Goal: Task Accomplishment & Management: Use online tool/utility

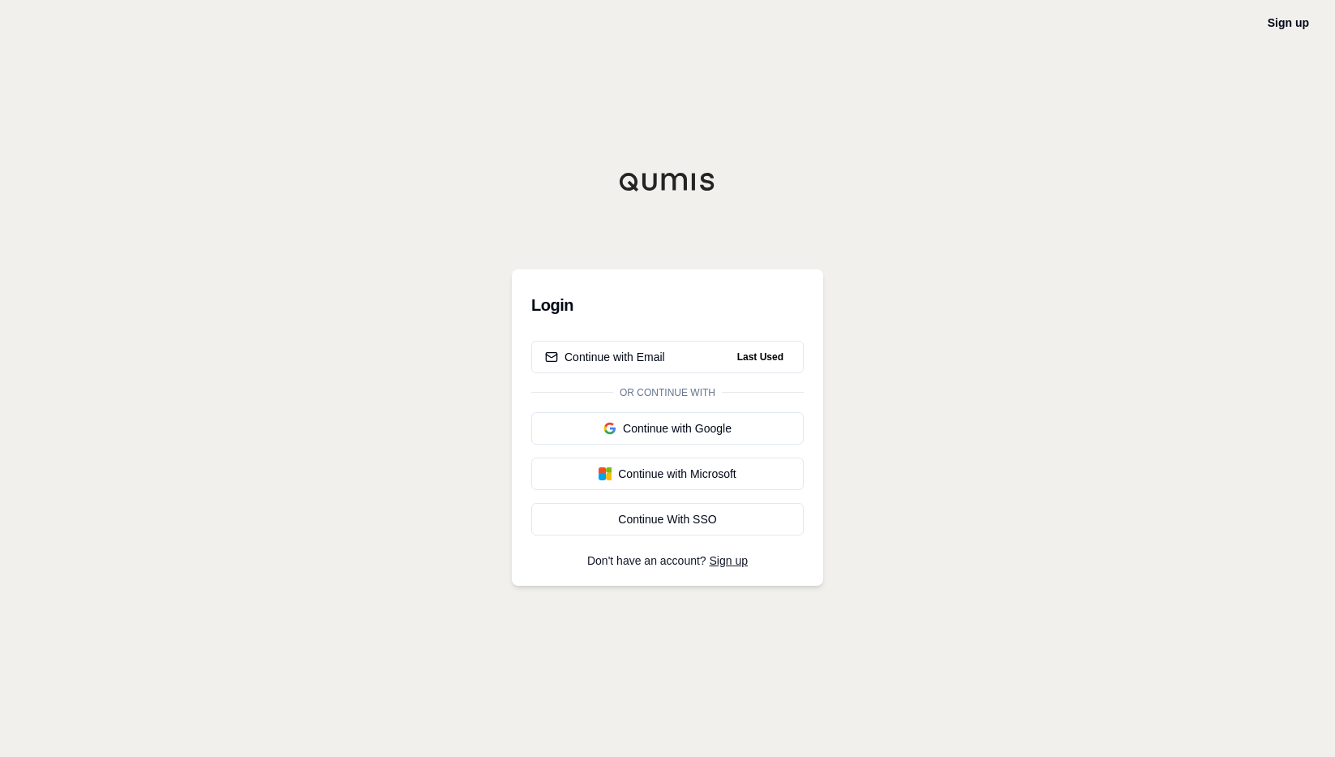
click at [1306, 14] on div "Sign up" at bounding box center [1288, 22] width 41 height 19
click at [1275, 19] on link "Sign up" at bounding box center [1288, 22] width 41 height 13
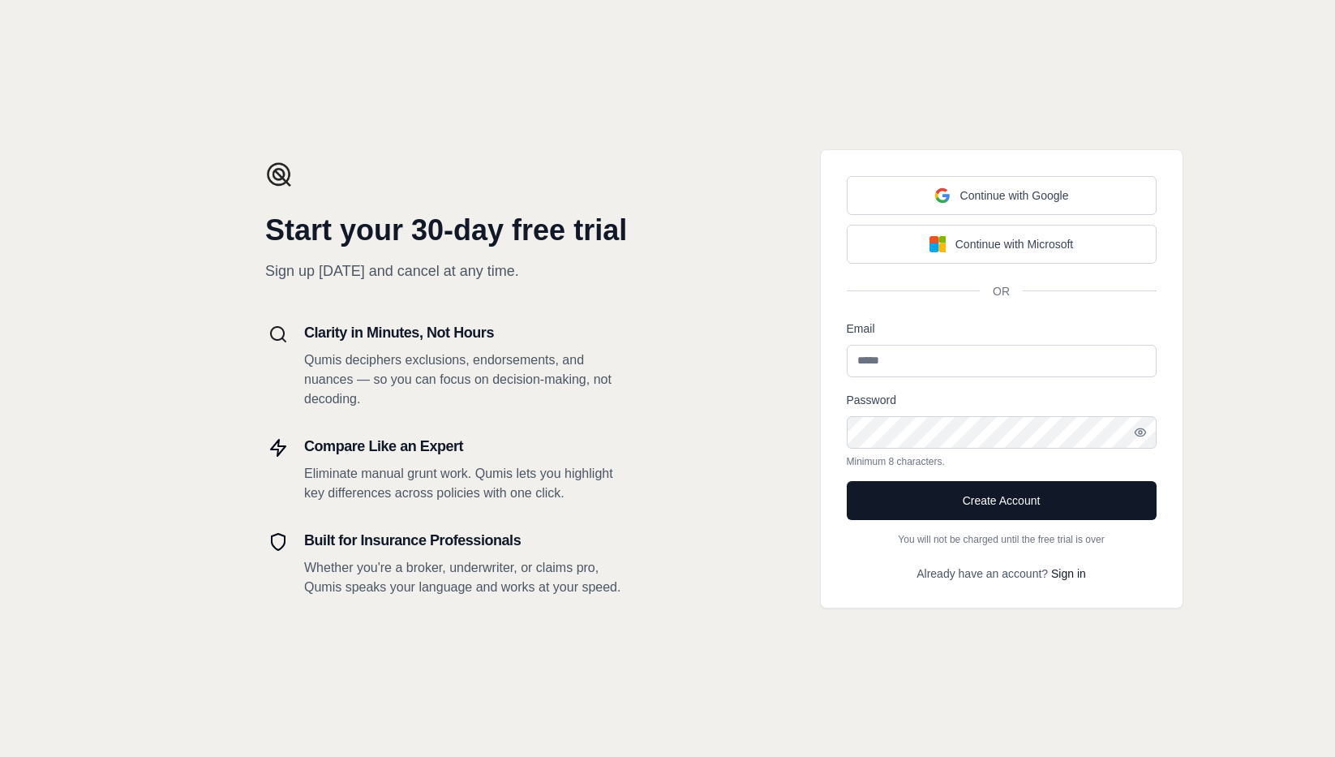
click at [879, 371] on input "Email" at bounding box center [1002, 361] width 310 height 32
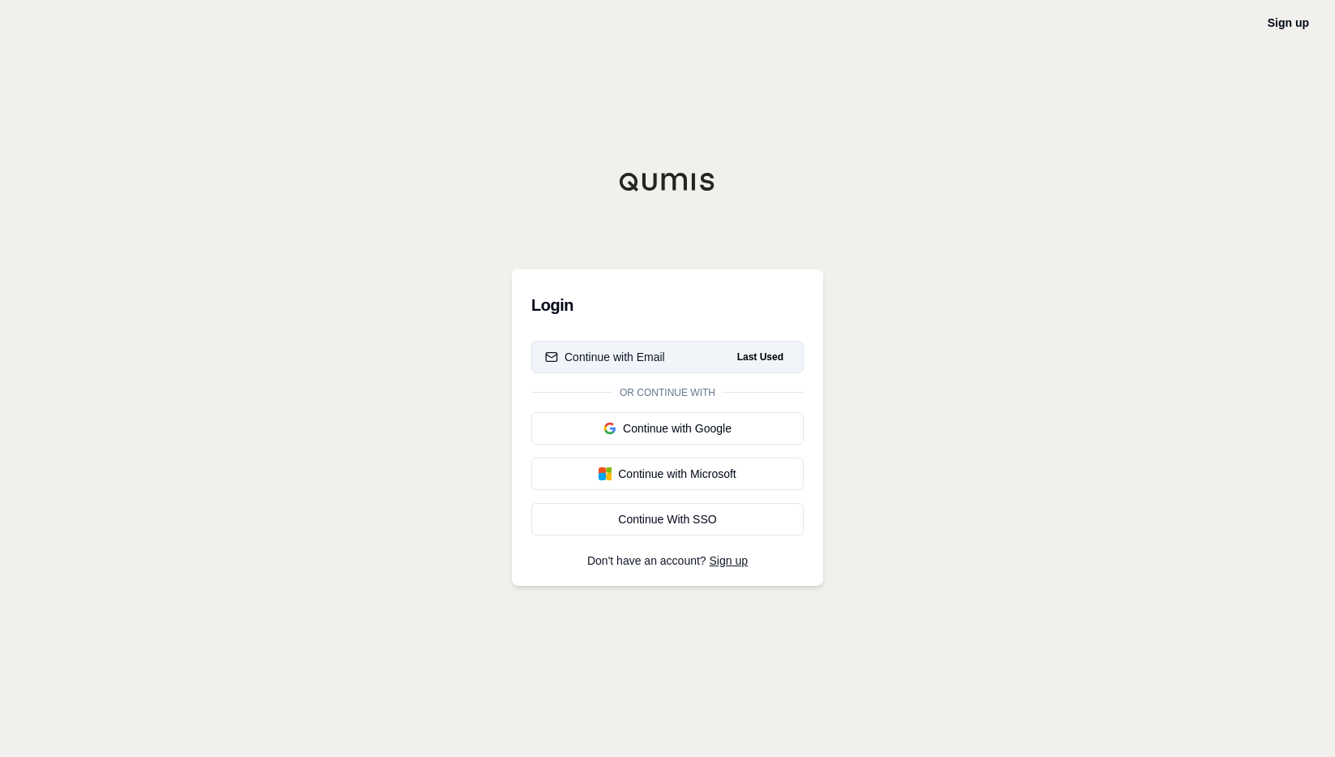
click at [685, 367] on button "Continue with Email Last Used" at bounding box center [667, 357] width 273 height 32
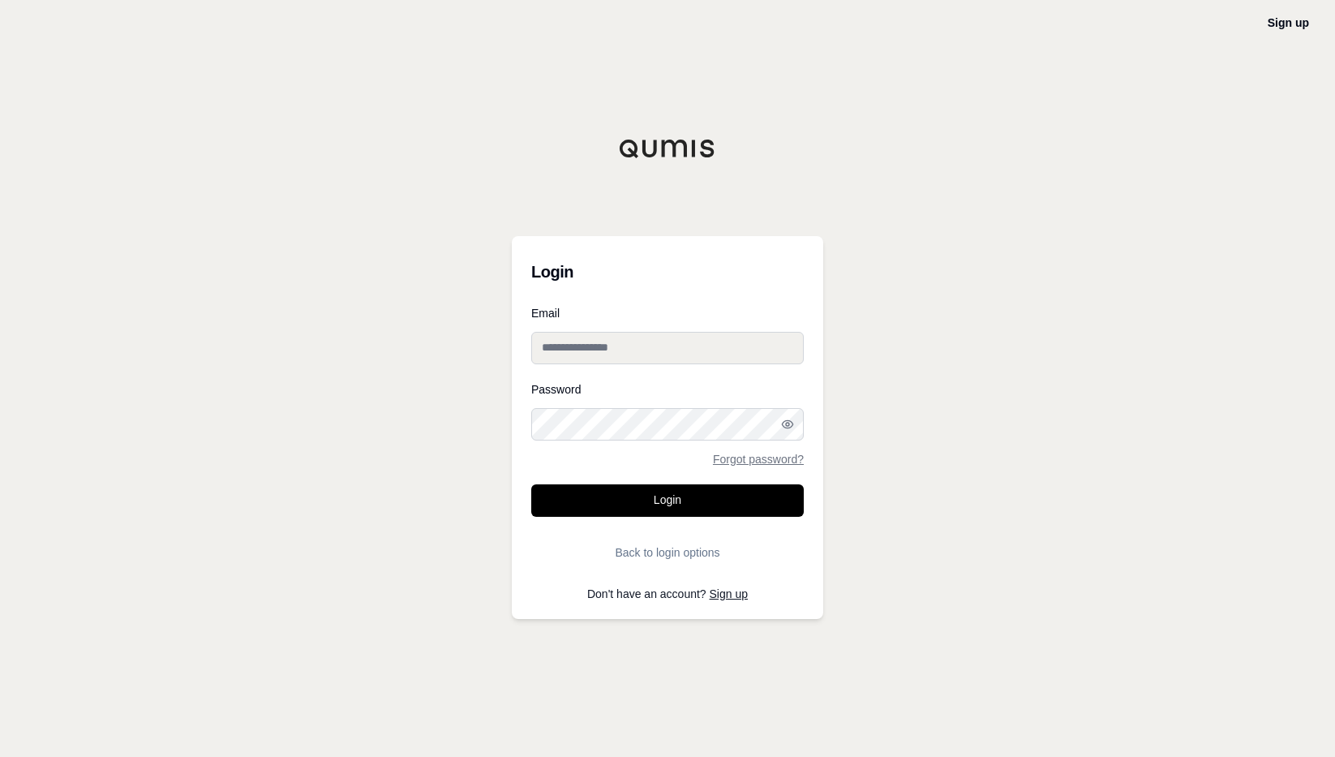
click at [677, 346] on input "Email" at bounding box center [667, 348] width 273 height 32
type input "**********"
click at [695, 492] on button "Login" at bounding box center [667, 500] width 273 height 32
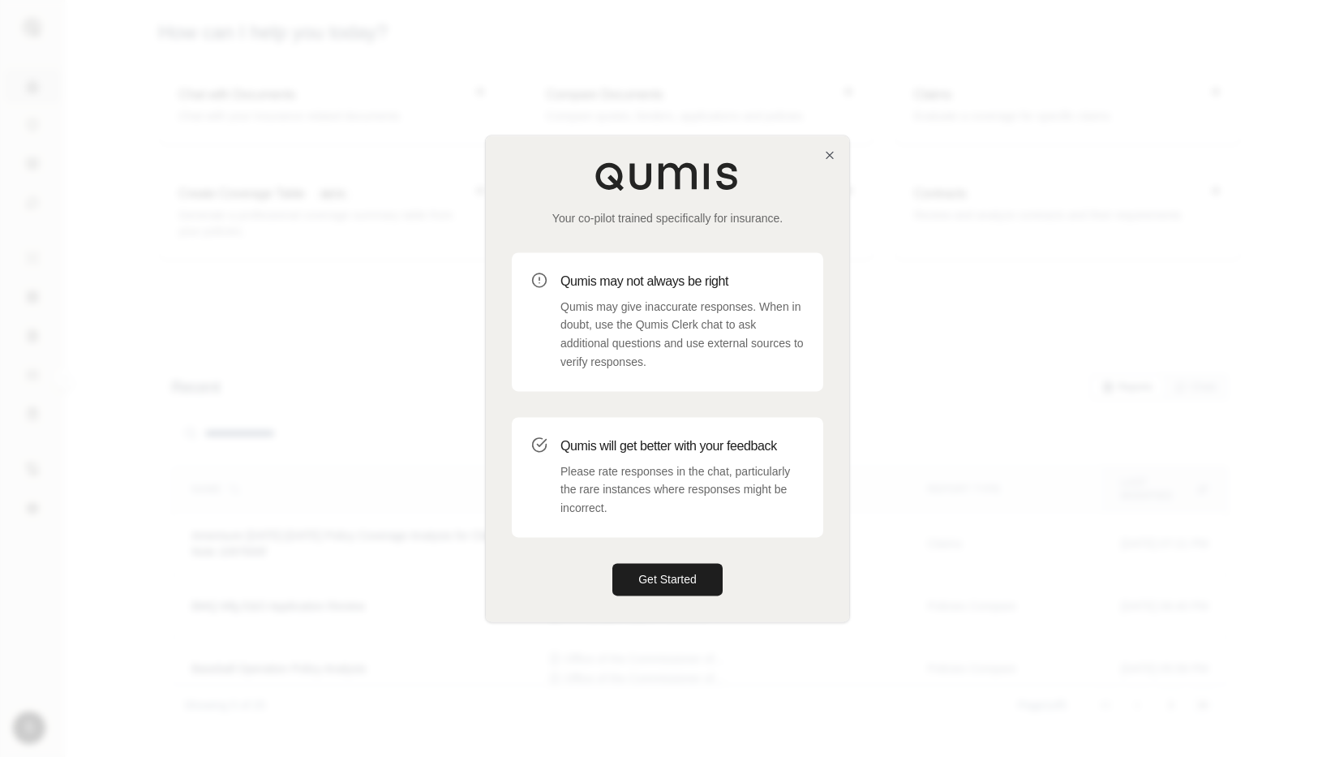
click at [827, 147] on div "Your co-pilot trained specifically for insurance. Qumis may not always be right…" at bounding box center [667, 378] width 363 height 486
click at [827, 150] on icon "button" at bounding box center [830, 154] width 13 height 13
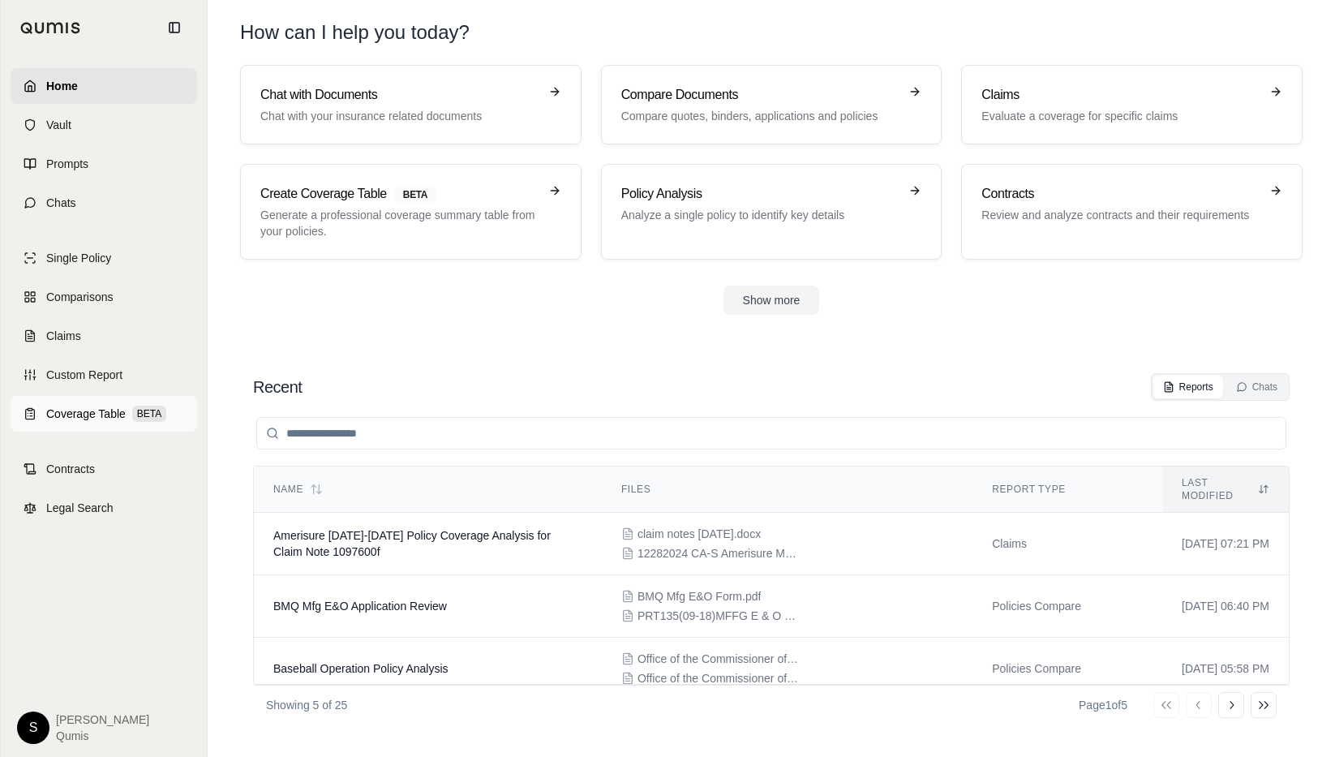
click at [98, 404] on link "Coverage Table BETA" at bounding box center [104, 414] width 187 height 36
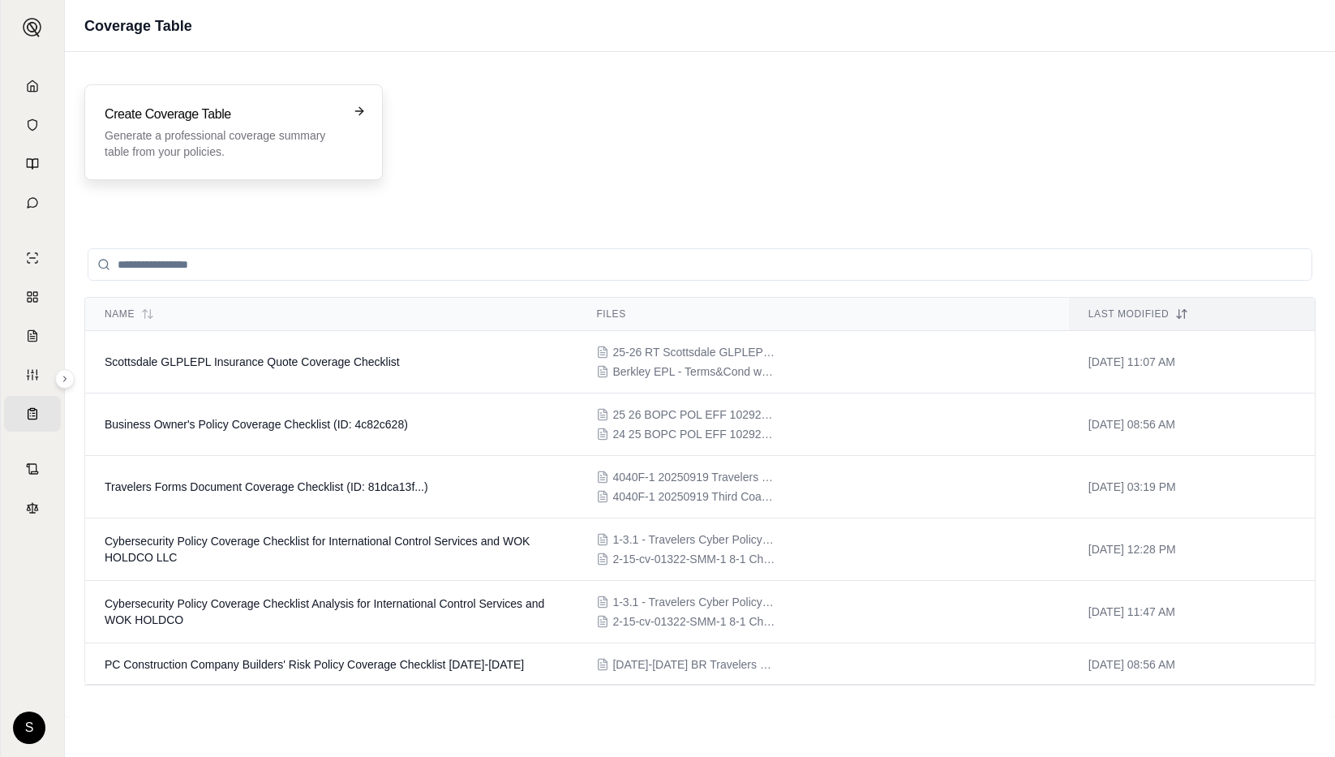
click at [355, 127] on div "Create Coverage Table Generate a professional coverage summary table from your …" at bounding box center [234, 132] width 258 height 55
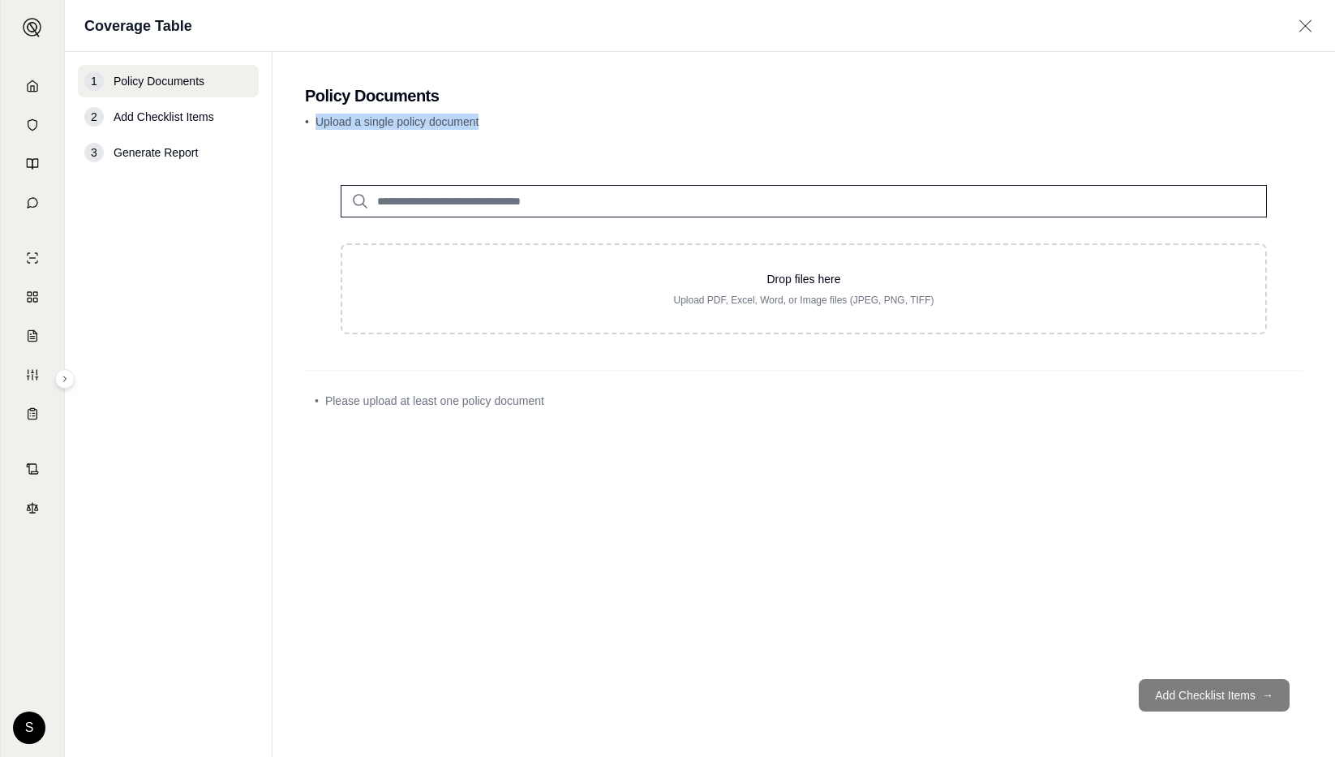
drag, startPoint x: 488, startPoint y: 123, endPoint x: 315, endPoint y: 121, distance: 173.6
click at [315, 121] on p "• Upload a single policy document" at bounding box center [804, 122] width 998 height 16
copy span "Upload a single policy document"
click at [497, 134] on div "• Upload a single policy document" at bounding box center [804, 125] width 998 height 23
drag, startPoint x: 492, startPoint y: 119, endPoint x: 317, endPoint y: 122, distance: 174.5
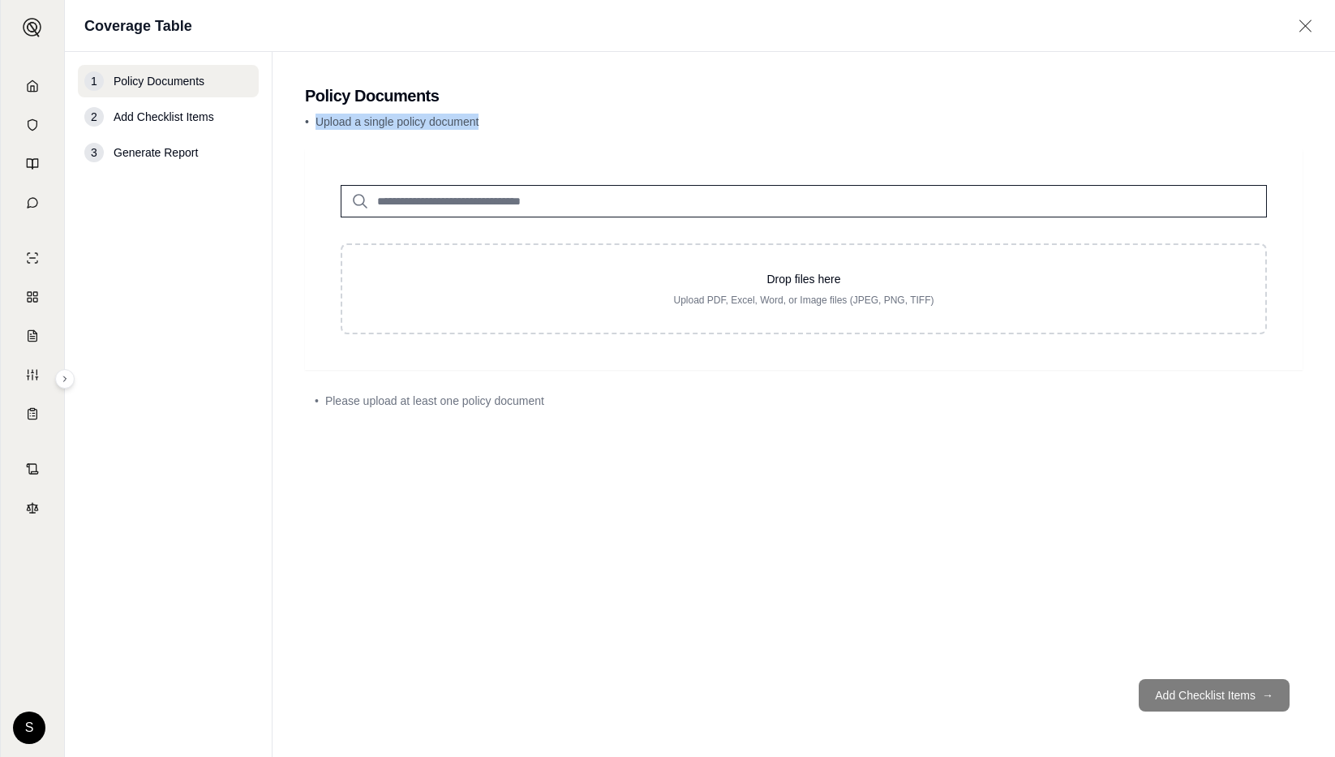
click at [317, 122] on p "• Upload a single policy document" at bounding box center [804, 122] width 998 height 16
click at [452, 83] on main "Policy Documents • Upload a single policy document Drop files here Upload PDF, …" at bounding box center [804, 404] width 1063 height 705
drag, startPoint x: 482, startPoint y: 122, endPoint x: 316, endPoint y: 118, distance: 165.5
click at [316, 118] on p "• Upload a single policy document" at bounding box center [804, 122] width 998 height 16
copy span "Upload a single policy document"
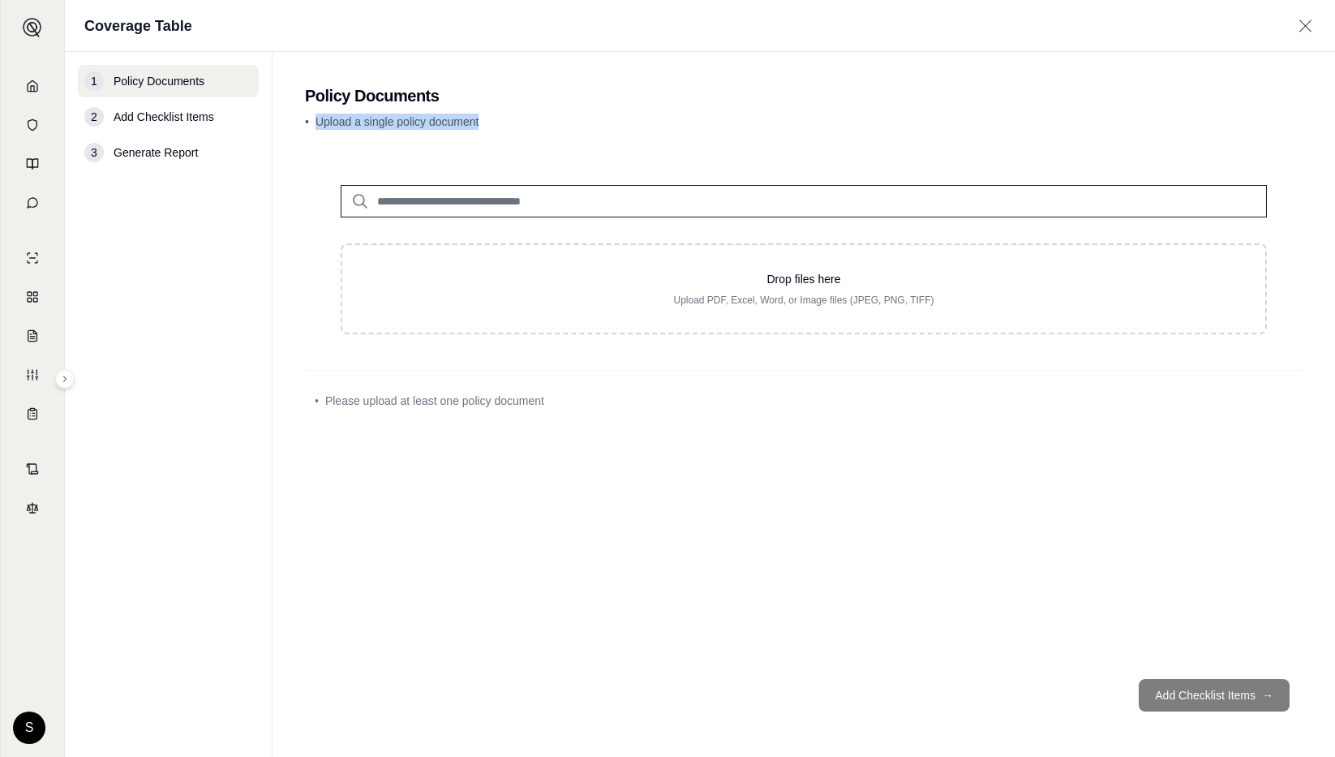
click at [484, 135] on div "• Upload a single policy document" at bounding box center [804, 125] width 998 height 23
drag, startPoint x: 486, startPoint y: 122, endPoint x: 315, endPoint y: 123, distance: 171.2
click at [315, 123] on p "• Upload a single policy document" at bounding box center [804, 122] width 998 height 16
copy span "Upload a single policy document"
click at [559, 393] on div "• Please upload at least one policy document" at bounding box center [804, 401] width 978 height 16
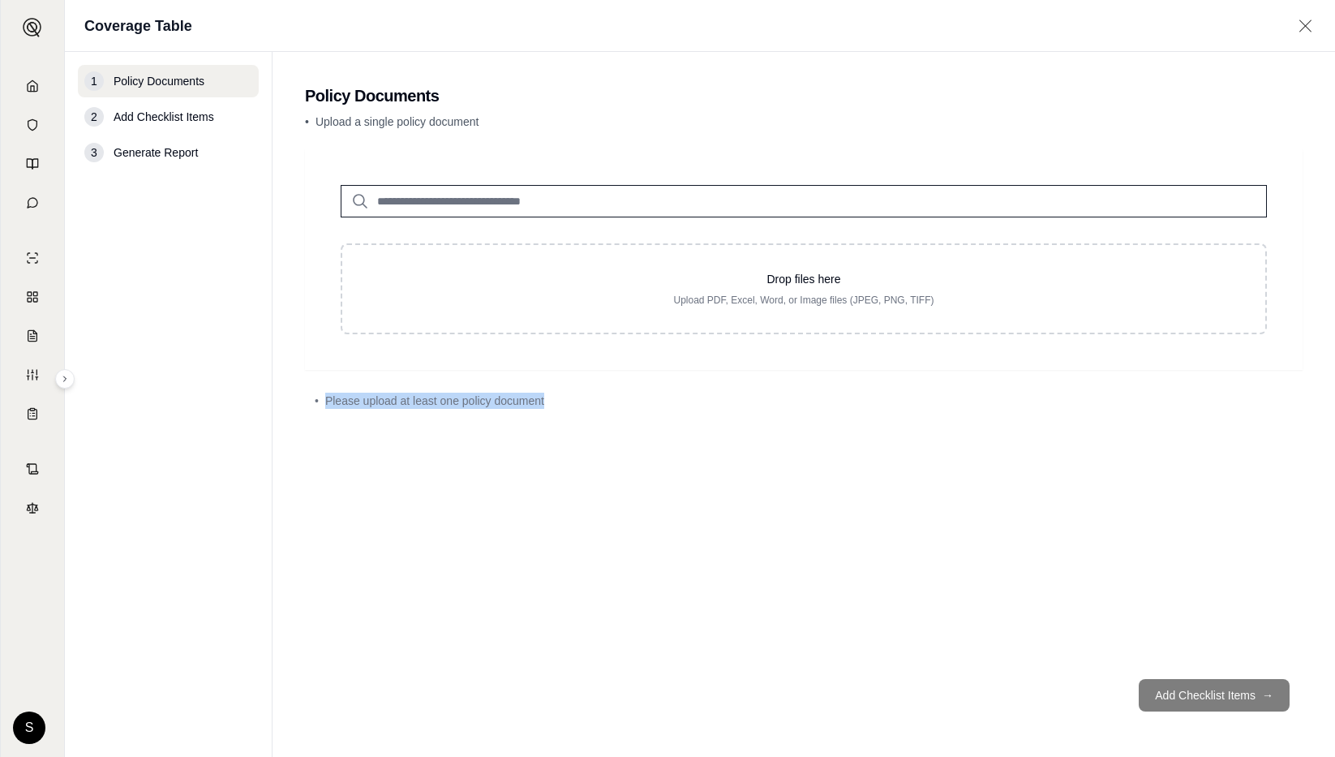
drag, startPoint x: 557, startPoint y: 403, endPoint x: 333, endPoint y: 388, distance: 223.7
click at [333, 388] on div "• Please upload at least one policy document" at bounding box center [804, 401] width 998 height 36
copy span "Please upload at least one policy document"
click at [707, 441] on div "Drop files here Upload PDF, Excel, Word, or Image files (JPEG, PNG, TIFF) • Ple…" at bounding box center [804, 407] width 998 height 517
